Goal: Find specific page/section: Find specific page/section

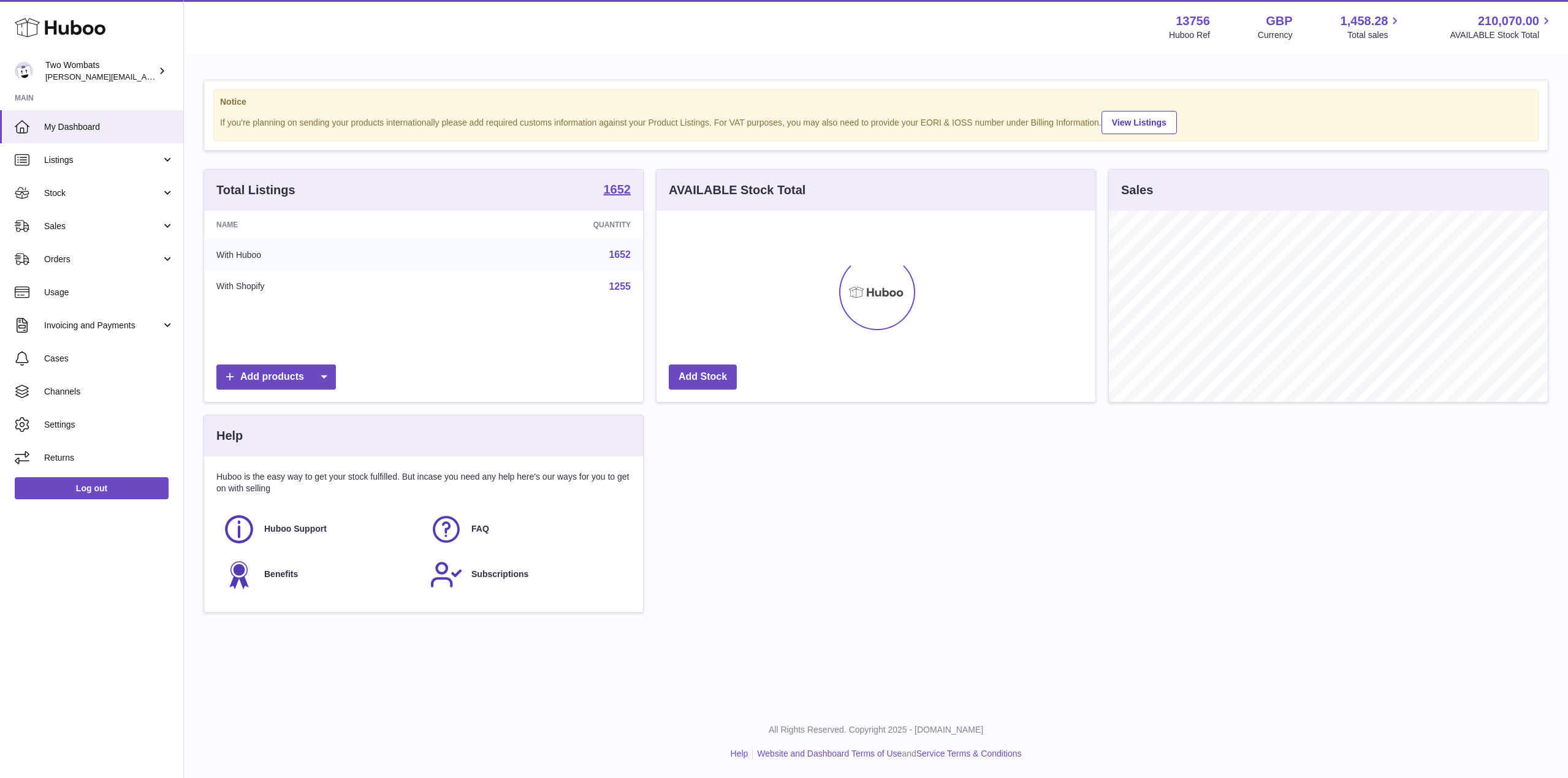
scroll to position [191, 439]
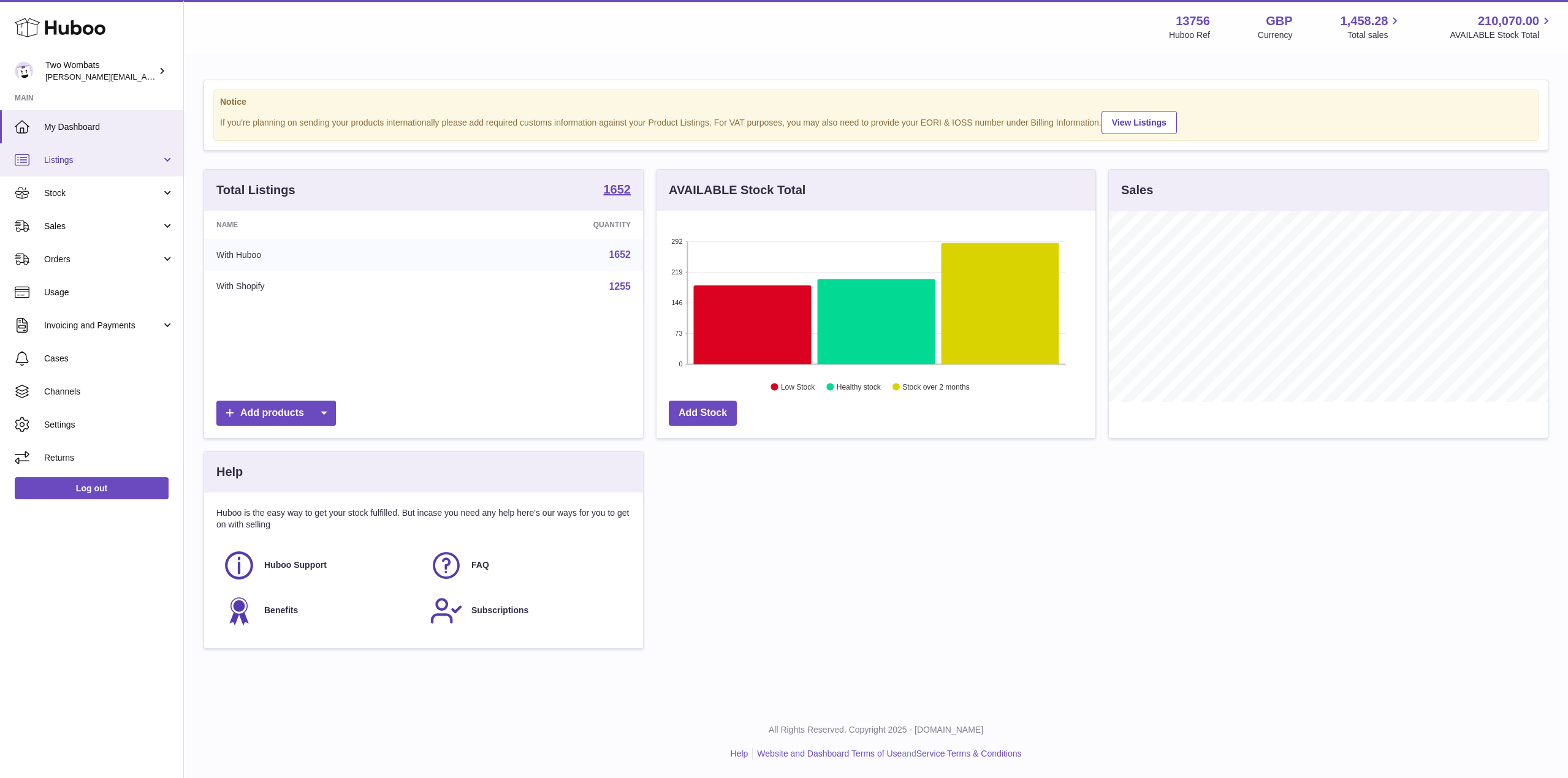
click at [54, 166] on link "Listings" at bounding box center [91, 160] width 183 height 33
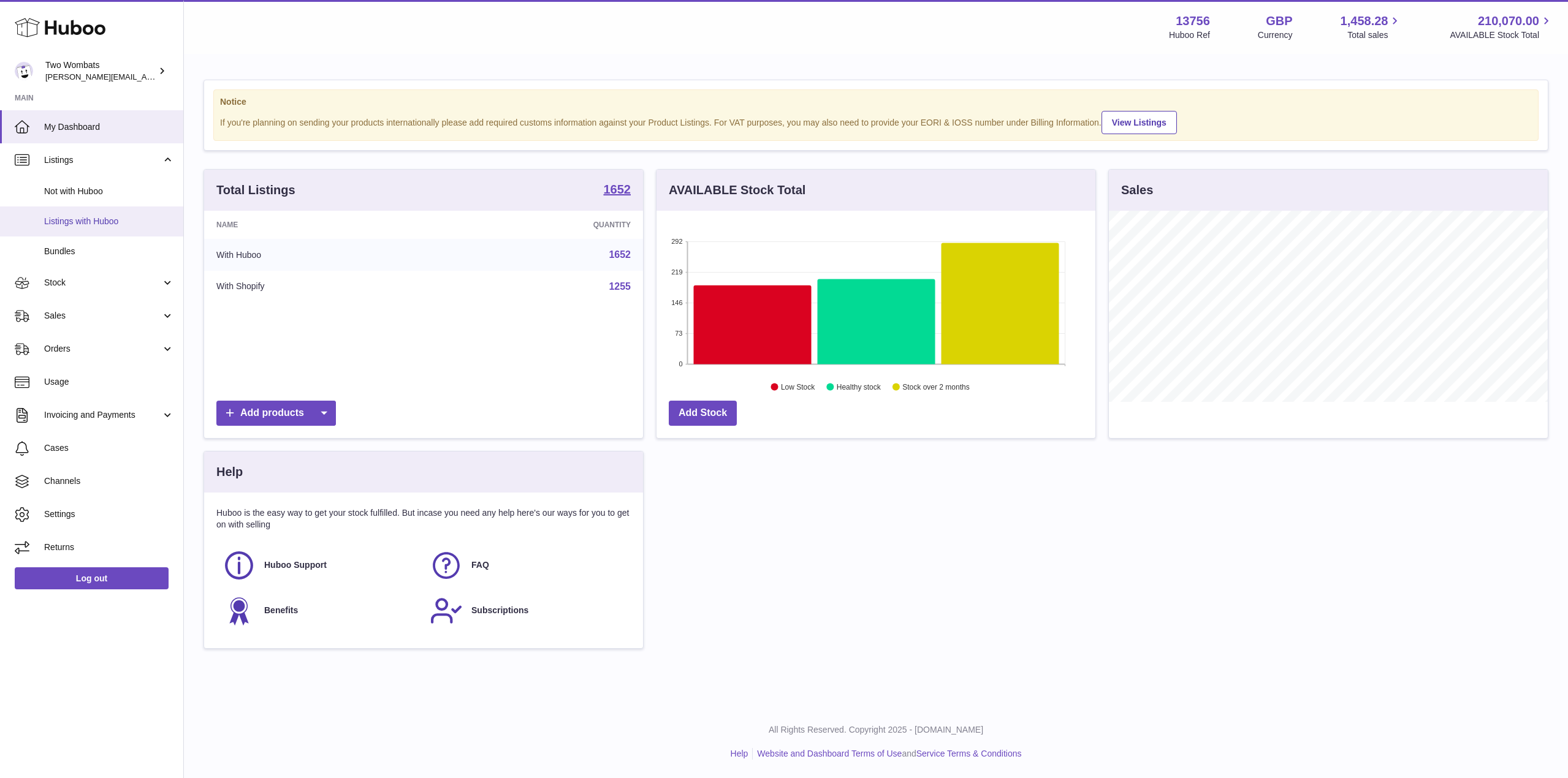
click at [69, 215] on link "Listings with Huboo" at bounding box center [91, 222] width 183 height 30
